Goal: Register for event/course

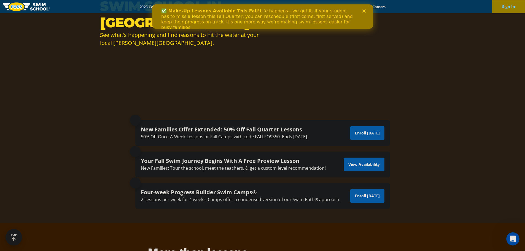
scroll to position [83, 0]
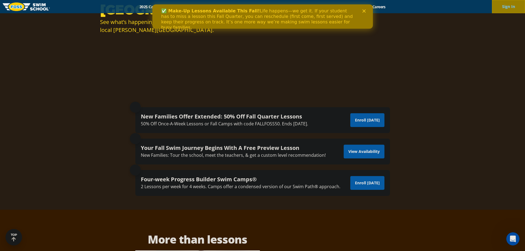
click at [258, 123] on div "50% Off Once-A-Week Lessons or Fall Camps with code FALLFOSS50. Ends October 6t…" at bounding box center [224, 123] width 167 height 7
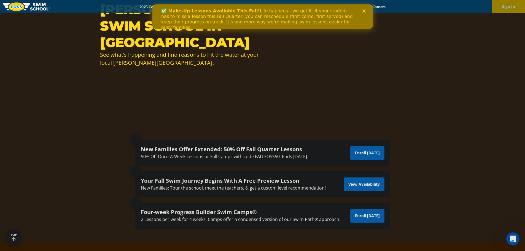
scroll to position [0, 0]
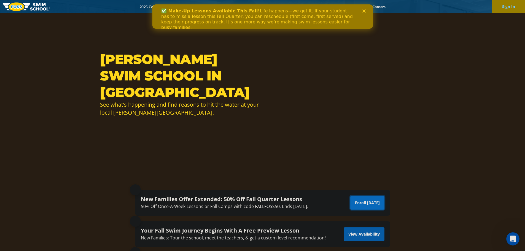
click at [372, 204] on link "Enroll Today" at bounding box center [367, 203] width 34 height 14
click at [364, 10] on polygon "Close" at bounding box center [363, 10] width 3 height 3
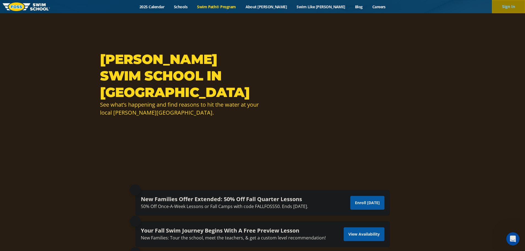
click at [231, 7] on link "Swim Path® Program" at bounding box center [216, 6] width 48 height 5
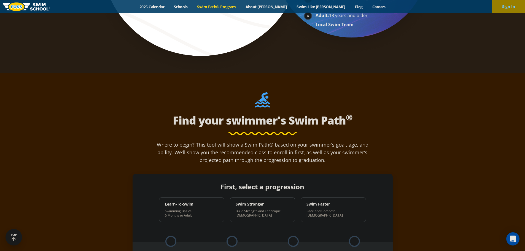
scroll to position [468, 0]
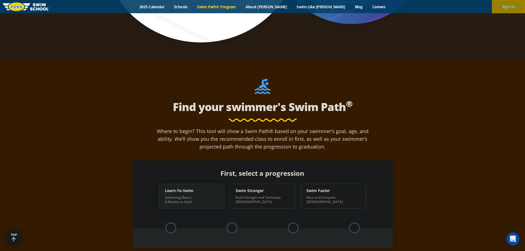
click at [178, 195] on p "Swimming Basics 6 Months to Adult" at bounding box center [189, 199] width 48 height 9
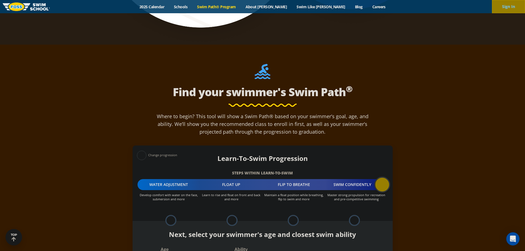
scroll to position [496, 0]
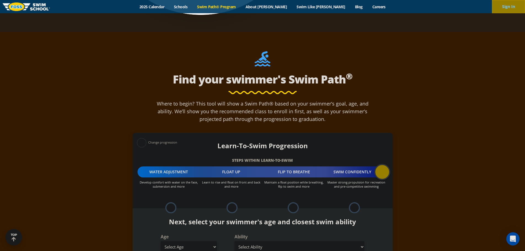
click at [213, 241] on select "Select Age 6 months - 1 year 1 year 2 years 3 years 4 years 5 years 6 years 7 y…" at bounding box center [189, 247] width 56 height 12
select select "adult-18-years-"
click at [161, 241] on select "Select Age 6 months - 1 year 1 year 2 years 3 years 4 years 5 years 6 years 7 y…" at bounding box center [189, 247] width 56 height 12
click at [360, 241] on select "Select Ability First in-water experience When in the water reliant on a life ja…" at bounding box center [299, 247] width 130 height 12
select select "adult-18-years--when-in-the-water-reliant-on-a-life-jacket-or-floatation-device"
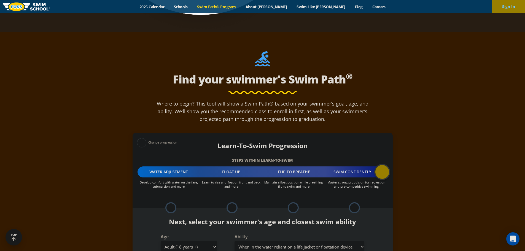
click at [234, 241] on select "Select Ability First in-water experience When in the water reliant on a life ja…" at bounding box center [299, 247] width 130 height 12
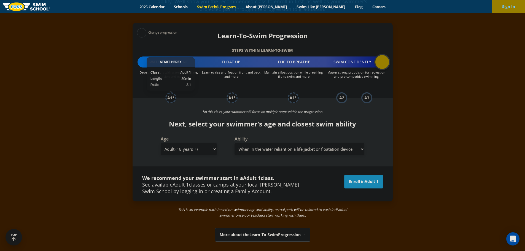
scroll to position [606, 0]
click at [363, 174] on link "Enroll in Adult 1" at bounding box center [363, 181] width 39 height 14
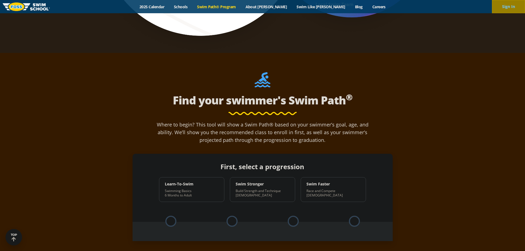
scroll to position [468, 0]
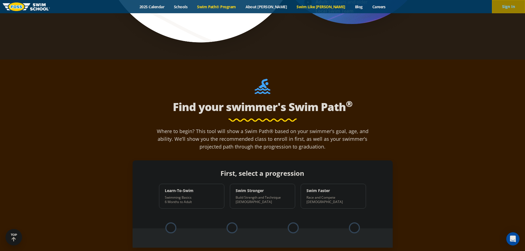
click at [318, 7] on link "Swim Like [PERSON_NAME]" at bounding box center [321, 6] width 58 height 5
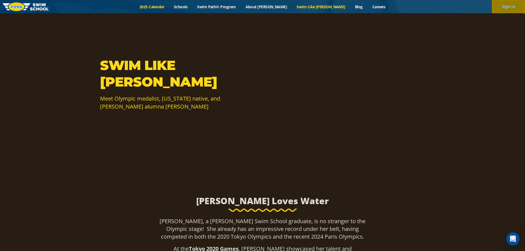
click at [169, 7] on link "2025 Calendar" at bounding box center [152, 6] width 34 height 5
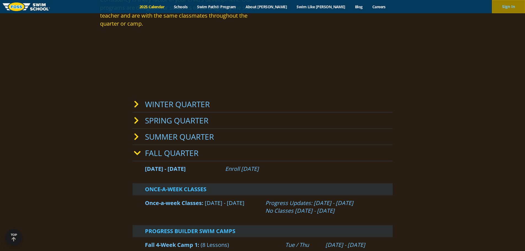
scroll to position [83, 0]
click at [167, 154] on link "Fall Quarter" at bounding box center [171, 153] width 53 height 10
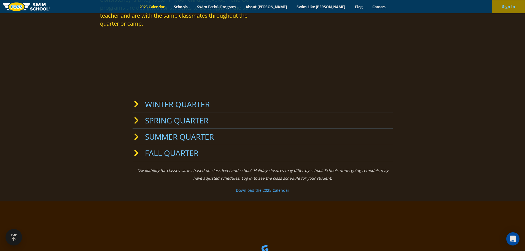
click at [167, 157] on link "Fall Quarter" at bounding box center [171, 153] width 53 height 10
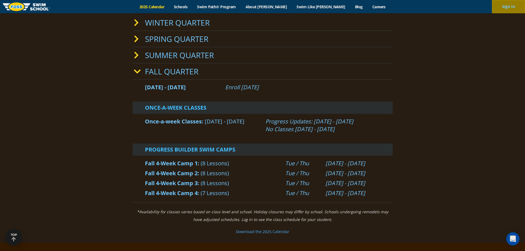
scroll to position [165, 0]
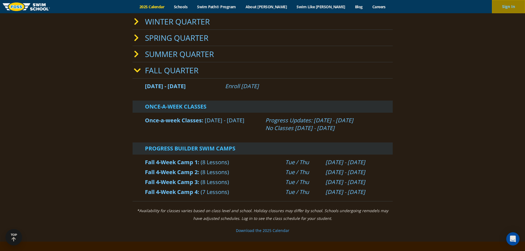
click at [172, 170] on link "Fall 4-Week Camp 2" at bounding box center [171, 171] width 53 height 7
